Goal: Task Accomplishment & Management: Manage account settings

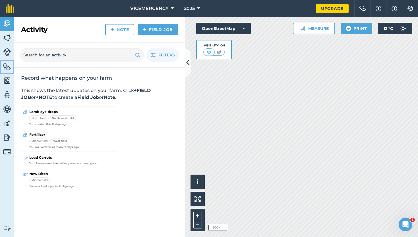
click at [5, 66] on img at bounding box center [7, 66] width 8 height 9
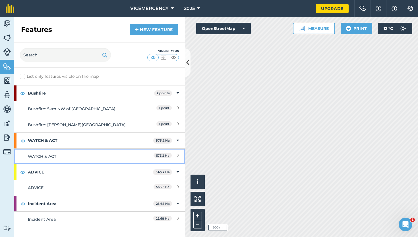
click at [89, 161] on link "WATCH & ACT 573.2 Ha" at bounding box center [99, 156] width 171 height 16
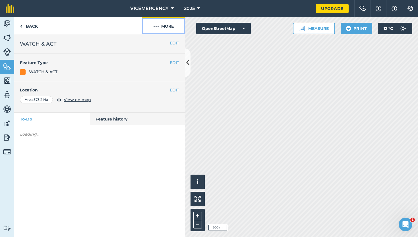
click at [163, 26] on button "More" at bounding box center [163, 25] width 43 height 17
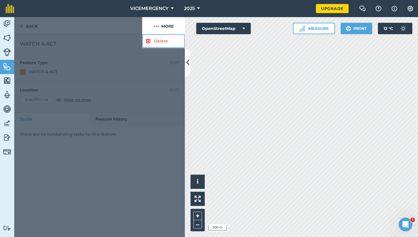
click at [160, 42] on link "Delete" at bounding box center [163, 41] width 43 height 14
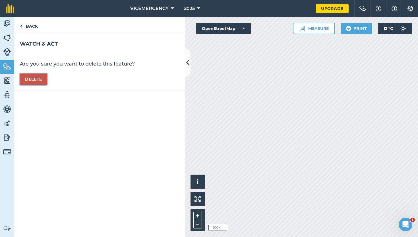
click at [34, 77] on button "Delete" at bounding box center [33, 78] width 27 height 11
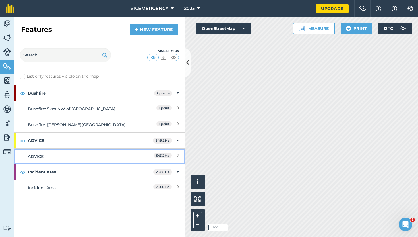
click at [65, 154] on div "ADVICE" at bounding box center [78, 156] width 101 height 6
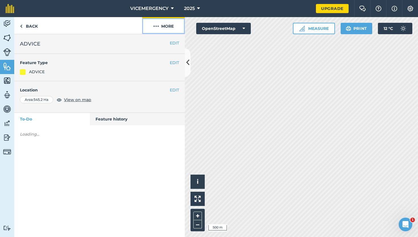
click at [168, 31] on button "More" at bounding box center [163, 25] width 43 height 17
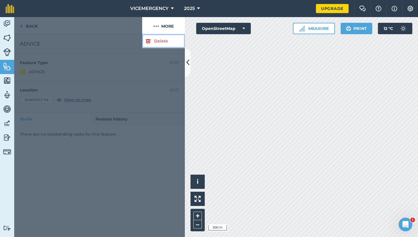
click at [162, 42] on link "Delete" at bounding box center [163, 41] width 43 height 14
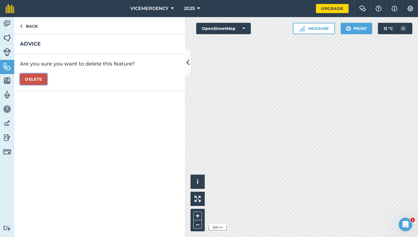
click at [34, 78] on button "Delete" at bounding box center [33, 78] width 27 height 11
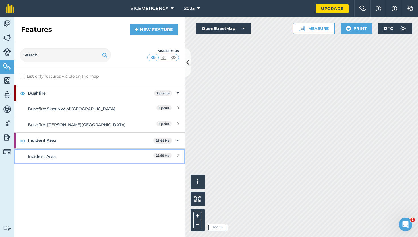
click at [86, 159] on div "Incident Area" at bounding box center [78, 156] width 101 height 6
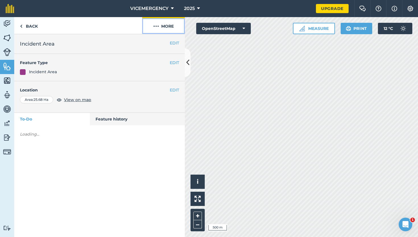
click at [163, 28] on button "More" at bounding box center [163, 25] width 43 height 17
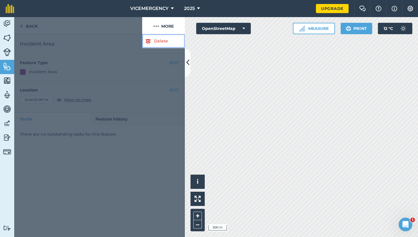
click at [161, 38] on link "Delete" at bounding box center [163, 41] width 43 height 14
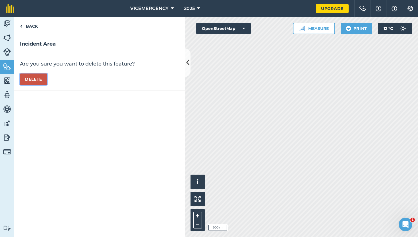
click at [30, 80] on button "Delete" at bounding box center [33, 78] width 27 height 11
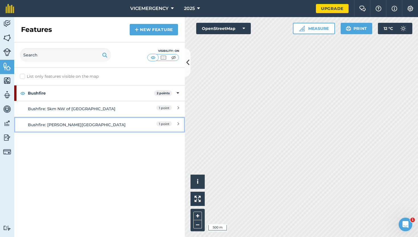
click at [103, 124] on div "Bushfire: [PERSON_NAME][GEOGRAPHIC_DATA]" at bounding box center [78, 125] width 101 height 6
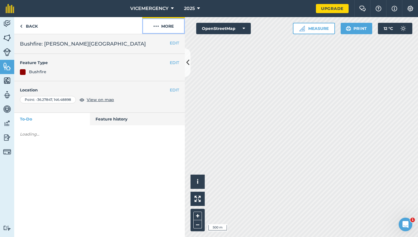
click at [172, 23] on button "More" at bounding box center [163, 25] width 43 height 17
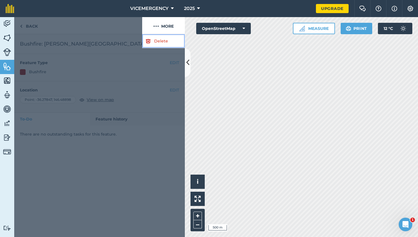
click at [160, 40] on link "Delete" at bounding box center [163, 41] width 43 height 14
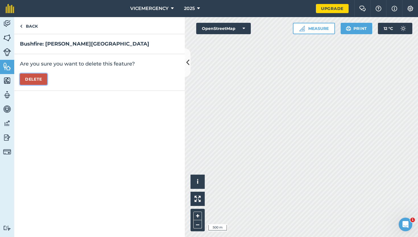
click at [38, 78] on button "Delete" at bounding box center [33, 78] width 27 height 11
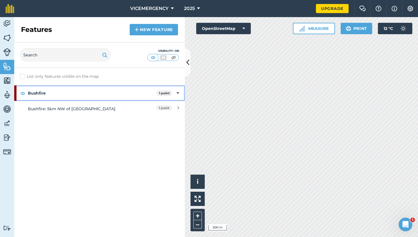
click at [102, 101] on strong "Bushfire" at bounding box center [92, 92] width 129 height 15
click at [102, 99] on strong "Bushfire" at bounding box center [93, 92] width 130 height 15
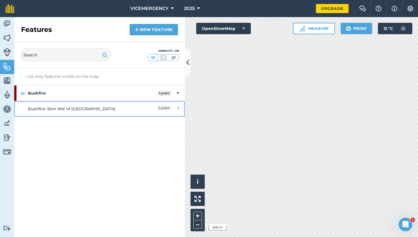
click at [102, 105] on link "Bushfire: 5km NW of Eldorado 1 point" at bounding box center [99, 109] width 171 height 16
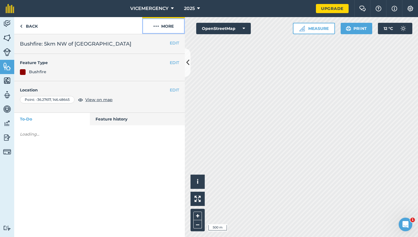
click at [175, 31] on button "More" at bounding box center [163, 25] width 43 height 17
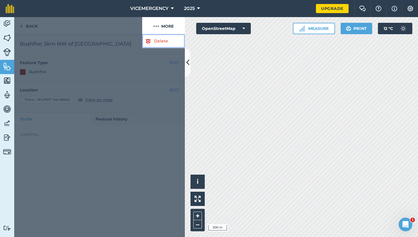
click at [166, 41] on link "Delete" at bounding box center [163, 41] width 43 height 14
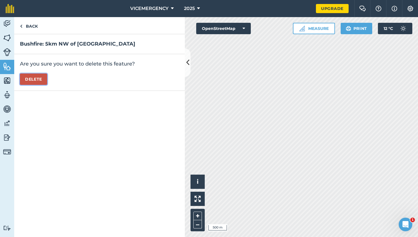
click at [34, 81] on button "Delete" at bounding box center [33, 78] width 27 height 11
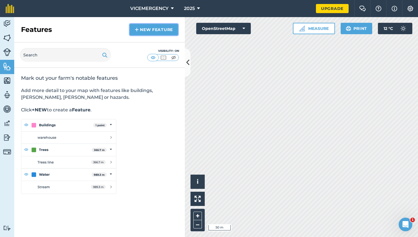
click at [147, 30] on link "New feature" at bounding box center [154, 29] width 48 height 11
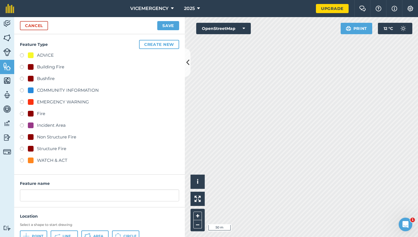
click at [21, 80] on label at bounding box center [24, 80] width 8 height 6
radio input "true"
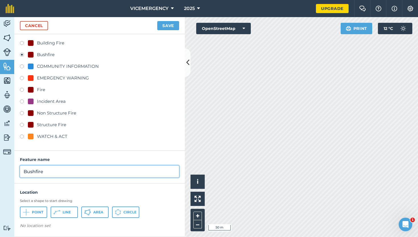
click at [52, 172] on input "Bushfire" at bounding box center [99, 171] width 159 height 12
type input "Bushfire: [GEOGRAPHIC_DATA], [GEOGRAPHIC_DATA]"
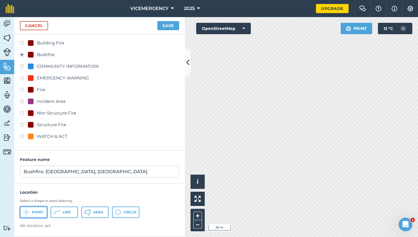
click at [40, 208] on button "Point" at bounding box center [33, 211] width 27 height 11
click at [167, 27] on button "Save" at bounding box center [168, 25] width 22 height 9
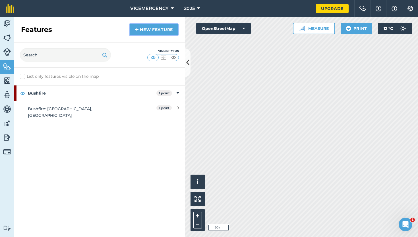
click at [147, 32] on link "New feature" at bounding box center [154, 29] width 48 height 11
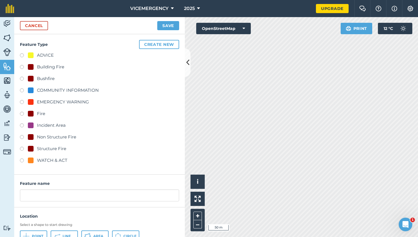
click at [24, 125] on label at bounding box center [24, 126] width 8 height 6
radio input "true"
type input "Incident Area"
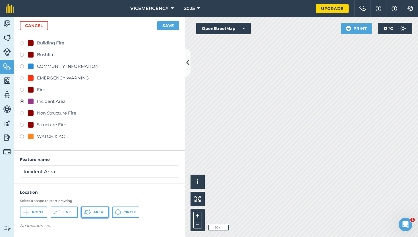
click at [93, 210] on button "Area" at bounding box center [94, 211] width 27 height 11
click at [173, 28] on button "Save" at bounding box center [168, 25] width 22 height 9
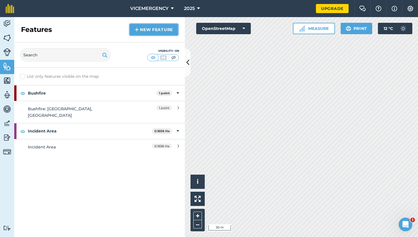
click at [156, 34] on link "New feature" at bounding box center [154, 29] width 48 height 11
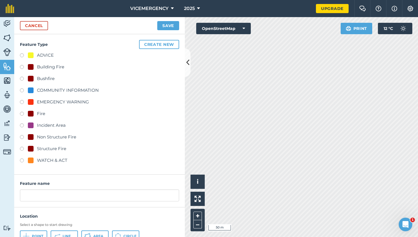
click at [22, 114] on label at bounding box center [24, 115] width 8 height 6
radio input "true"
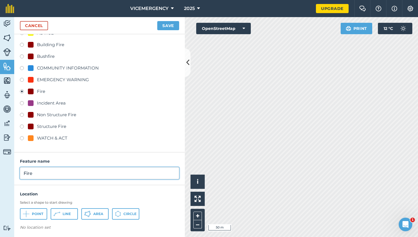
click at [48, 175] on input "Fire" at bounding box center [99, 173] width 159 height 12
type input "Fire: [GEOGRAPHIC_DATA], [GEOGRAPHIC_DATA]"
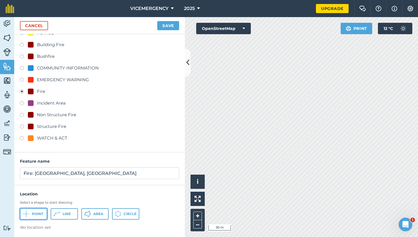
click at [29, 214] on icon at bounding box center [26, 213] width 7 height 7
click at [167, 27] on button "Save" at bounding box center [168, 25] width 22 height 9
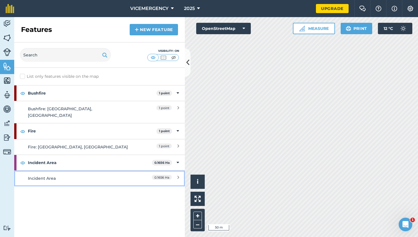
click at [96, 175] on div "Incident Area" at bounding box center [78, 178] width 101 height 6
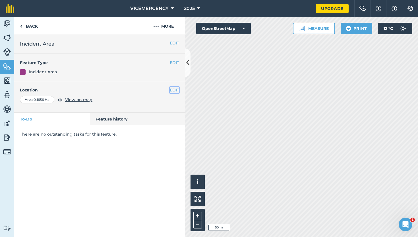
click at [173, 90] on button "EDIT" at bounding box center [174, 90] width 9 height 6
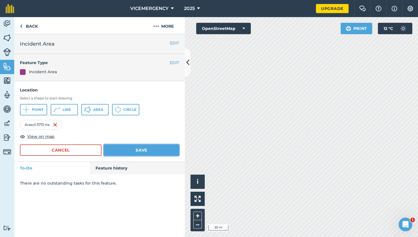
click at [167, 152] on button "Save" at bounding box center [141, 149] width 75 height 11
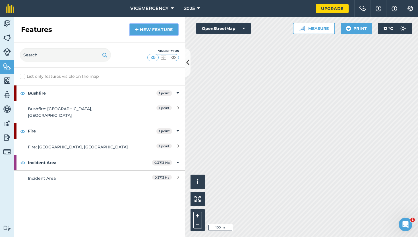
click at [163, 32] on link "New feature" at bounding box center [154, 29] width 48 height 11
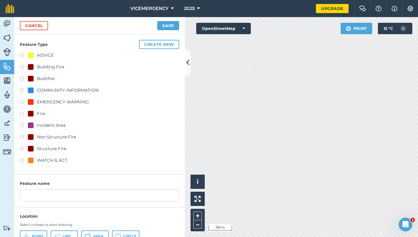
click at [22, 149] on label at bounding box center [24, 150] width 8 height 6
radio input "true"
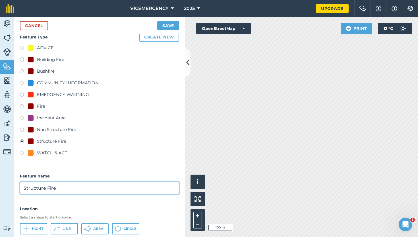
click at [69, 188] on input "Structure Fire" at bounding box center [99, 188] width 159 height 12
type input "Structure Fire: [GEOGRAPHIC_DATA], [GEOGRAPHIC_DATA]"
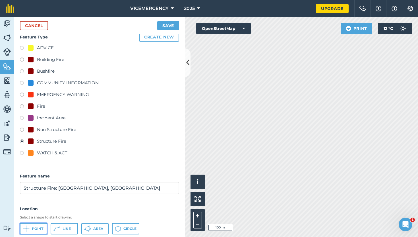
click at [38, 229] on span "Point" at bounding box center [37, 228] width 11 height 5
click at [167, 24] on button "Save" at bounding box center [168, 25] width 22 height 9
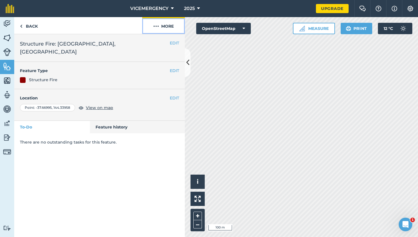
click at [166, 24] on button "More" at bounding box center [163, 25] width 43 height 17
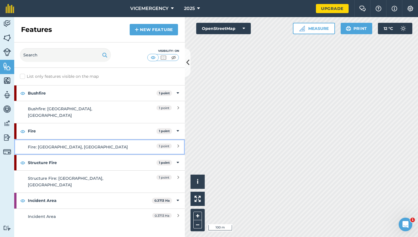
click at [104, 144] on div "Fire: [GEOGRAPHIC_DATA], [GEOGRAPHIC_DATA]" at bounding box center [78, 147] width 101 height 6
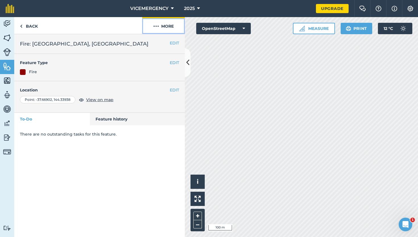
click at [161, 31] on button "More" at bounding box center [163, 25] width 43 height 17
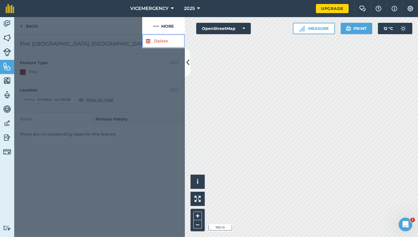
click at [158, 44] on link "Delete" at bounding box center [163, 41] width 43 height 14
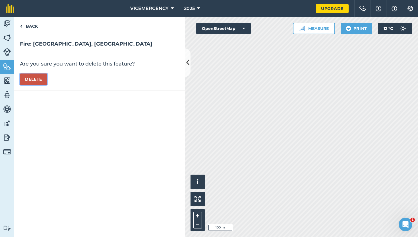
click at [41, 81] on button "Delete" at bounding box center [33, 78] width 27 height 11
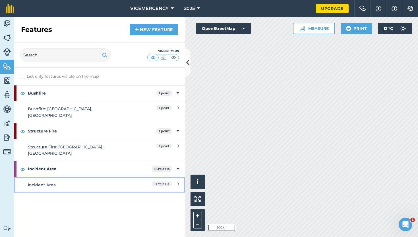
click at [73, 182] on div "Incident Area" at bounding box center [78, 185] width 101 height 6
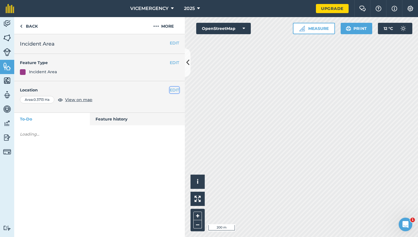
click at [171, 90] on button "EDIT" at bounding box center [174, 90] width 9 height 6
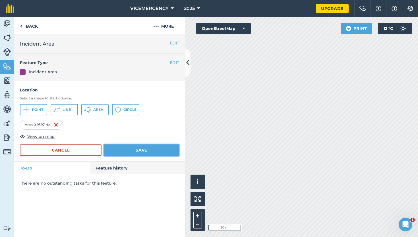
click at [149, 147] on button "Save" at bounding box center [141, 149] width 75 height 11
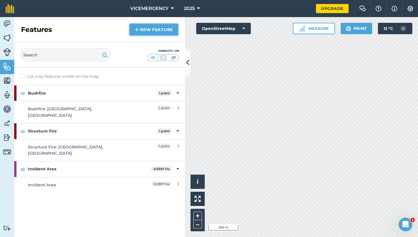
click at [153, 32] on link "New feature" at bounding box center [154, 29] width 48 height 11
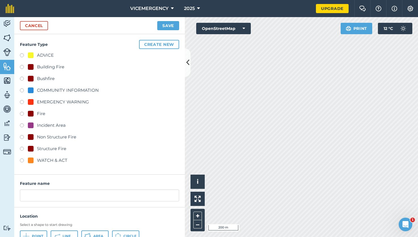
click at [22, 160] on label at bounding box center [24, 161] width 8 height 6
radio input "true"
type input "WATCH & ACT"
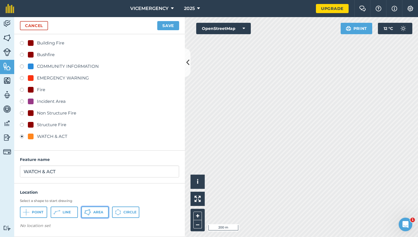
click at [95, 210] on span "Area" at bounding box center [98, 212] width 10 height 5
click at [166, 27] on button "Save" at bounding box center [168, 25] width 22 height 9
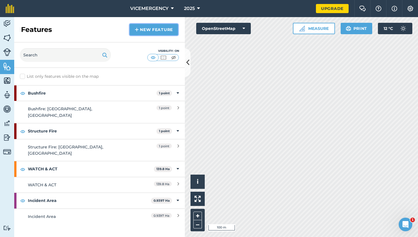
click at [157, 28] on link "New feature" at bounding box center [154, 29] width 48 height 11
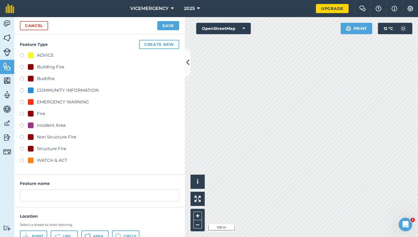
click at [21, 56] on label at bounding box center [24, 56] width 8 height 6
radio input "true"
type input "ADVICE"
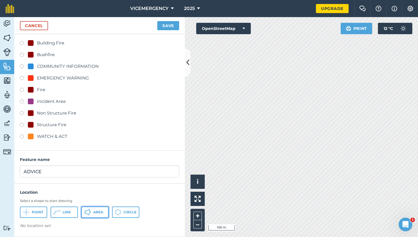
click at [88, 215] on button "Area" at bounding box center [94, 211] width 27 height 11
click at [175, 25] on button "Save" at bounding box center [168, 25] width 22 height 9
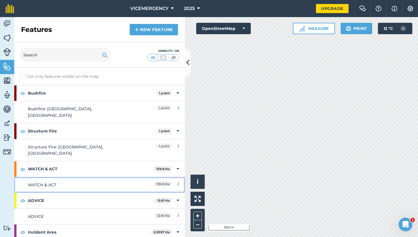
click at [81, 177] on link "WATCH & ACT 139.8 Ha" at bounding box center [99, 185] width 171 height 16
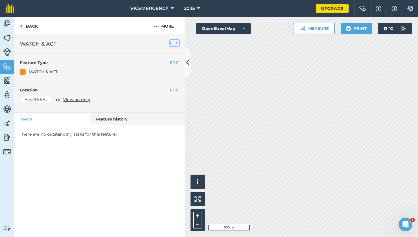
click at [176, 41] on button "EDIT" at bounding box center [174, 43] width 9 height 6
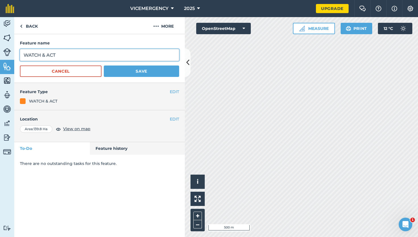
click at [73, 57] on input "WATCH & ACT" at bounding box center [99, 55] width 159 height 12
type input "WATCH & ACT - BUSHFIRE"
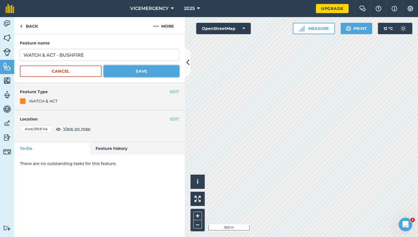
click at [143, 69] on button "Save" at bounding box center [141, 70] width 75 height 11
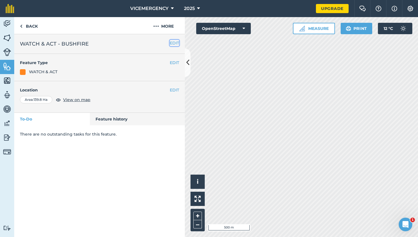
click at [174, 42] on button "EDIT" at bounding box center [174, 43] width 9 height 6
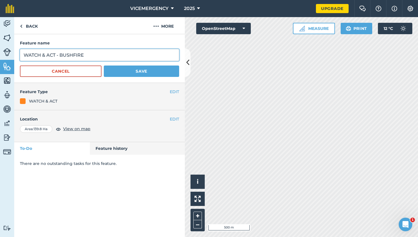
click at [71, 57] on input "WATCH & ACT - BUSHFIRE" at bounding box center [99, 55] width 159 height 12
click at [74, 57] on input "WATCH & ACT - BUSHFIRE" at bounding box center [99, 55] width 159 height 12
type input "WATCH & ACT - GRASSFIRE"
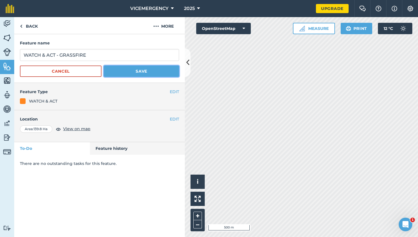
click at [139, 70] on button "Save" at bounding box center [141, 70] width 75 height 11
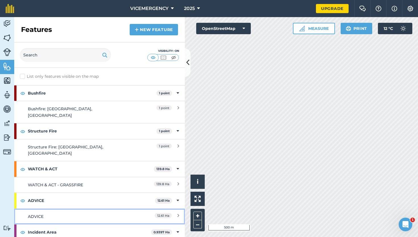
click at [67, 208] on link "ADVICE 12.61 Ha" at bounding box center [99, 216] width 171 height 16
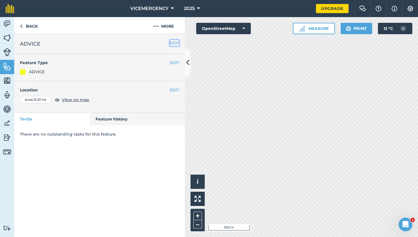
click at [175, 44] on button "EDIT" at bounding box center [174, 43] width 9 height 6
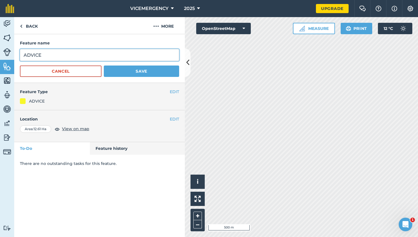
click at [46, 56] on input "ADVICE" at bounding box center [99, 55] width 159 height 12
type input "ADVICE - STRUCTURE FIRE"
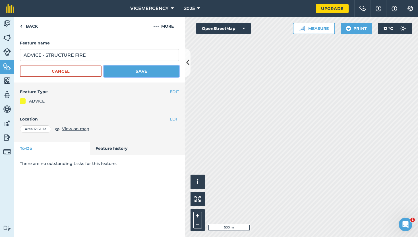
click at [117, 68] on button "Save" at bounding box center [141, 70] width 75 height 11
